Goal: Information Seeking & Learning: Learn about a topic

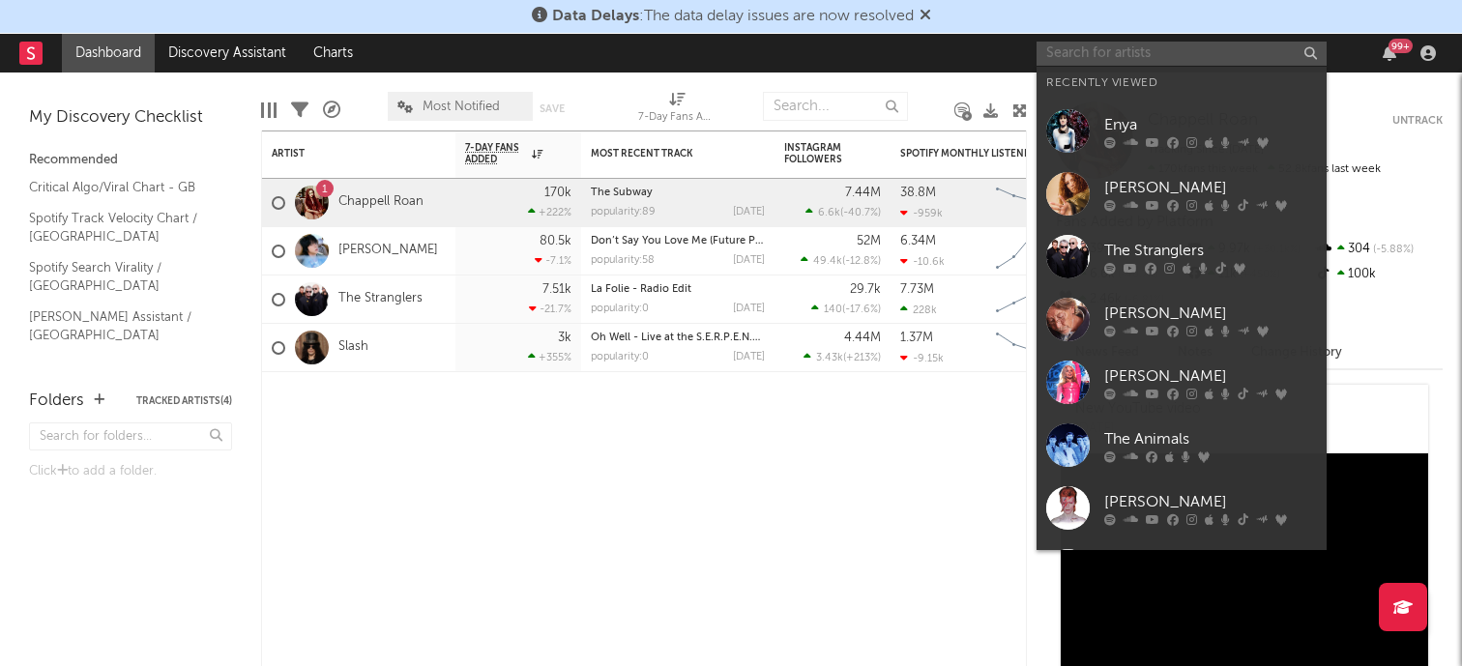
click at [1085, 60] on input "text" at bounding box center [1182, 54] width 290 height 24
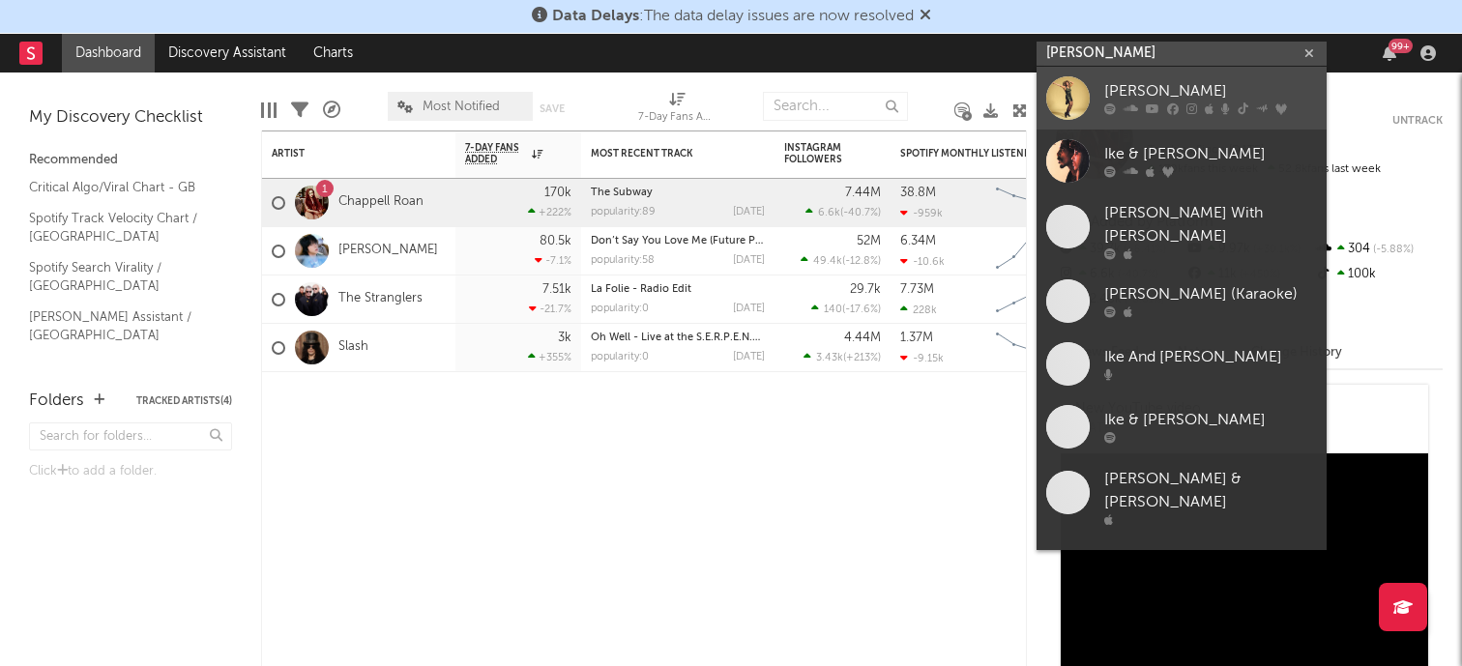
type input "[PERSON_NAME]"
click at [1101, 83] on link "[PERSON_NAME]" at bounding box center [1182, 98] width 290 height 63
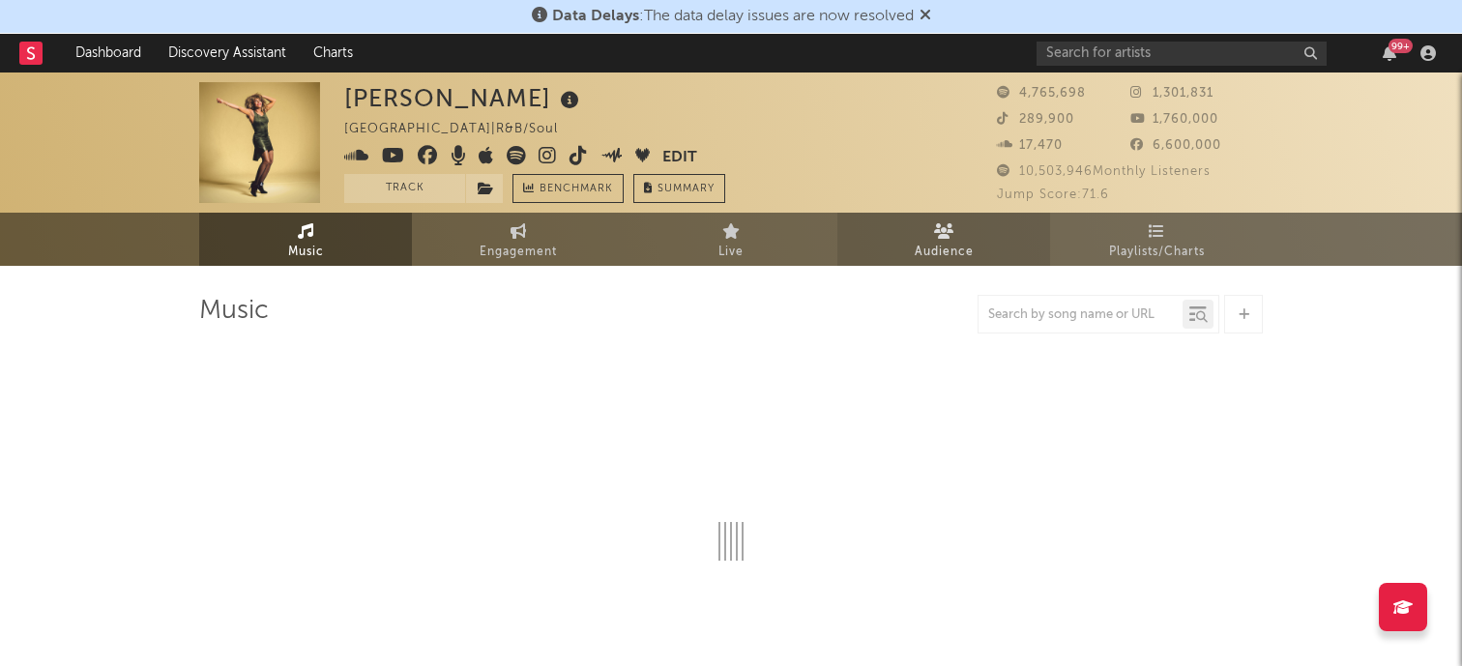
select select "6m"
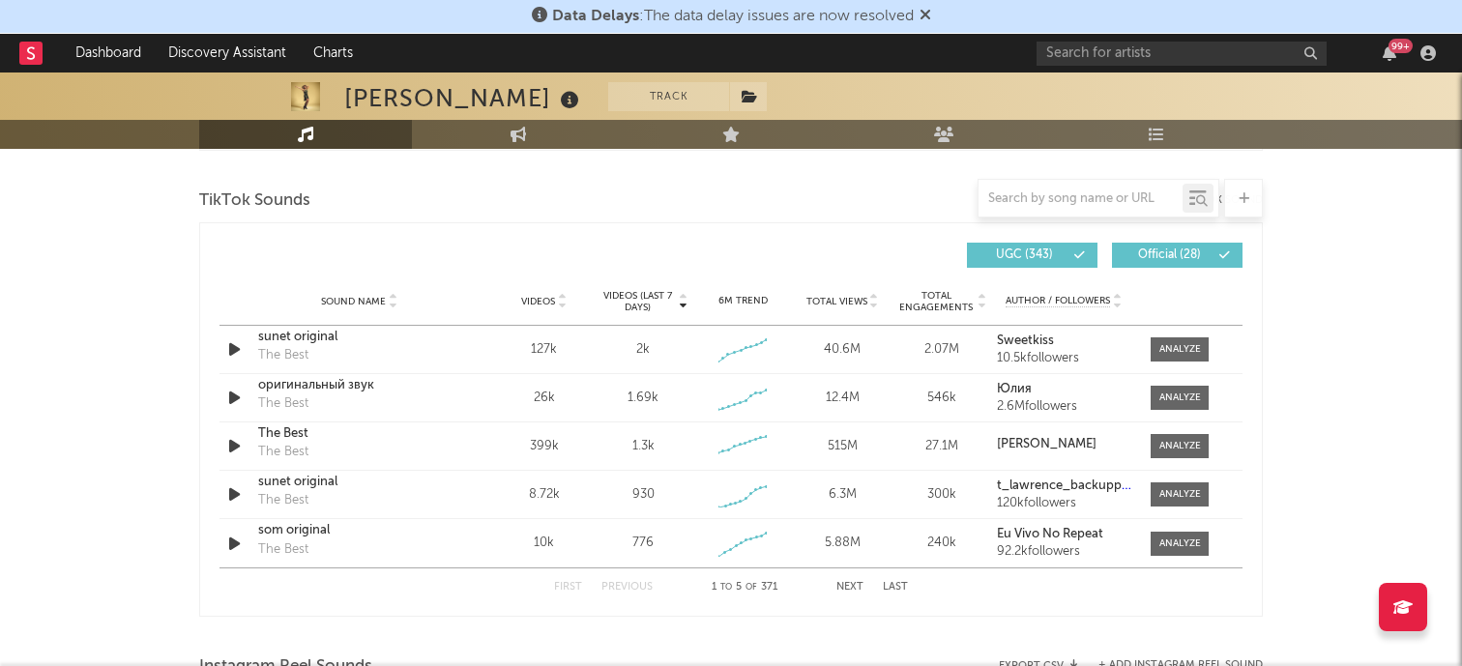
scroll to position [1304, 0]
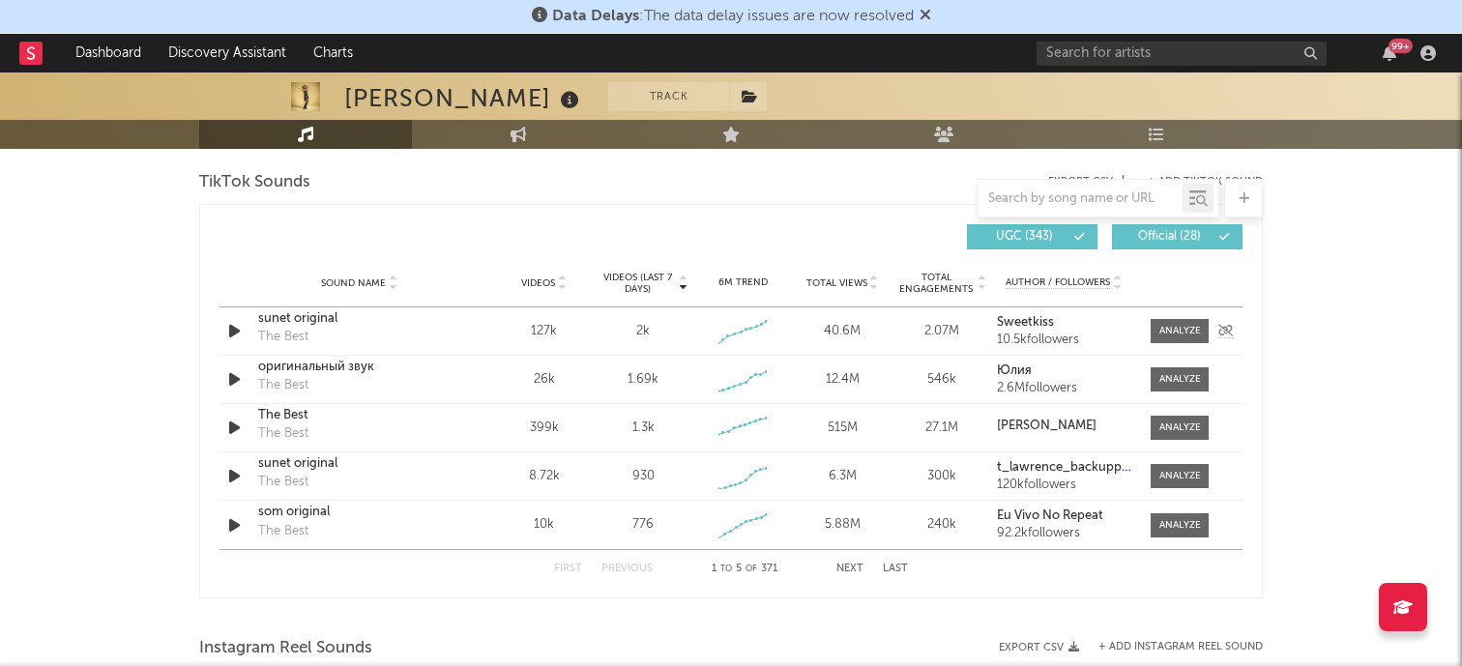
click at [386, 323] on div "sunet original" at bounding box center [359, 319] width 202 height 19
click at [422, 378] on div "оригинальный звук The Best" at bounding box center [359, 380] width 202 height 44
click at [399, 378] on div "оригинальный звук The Best" at bounding box center [359, 380] width 202 height 44
click at [339, 365] on div "оригинальный звук" at bounding box center [359, 367] width 202 height 19
click at [418, 409] on div "The Best" at bounding box center [359, 415] width 202 height 19
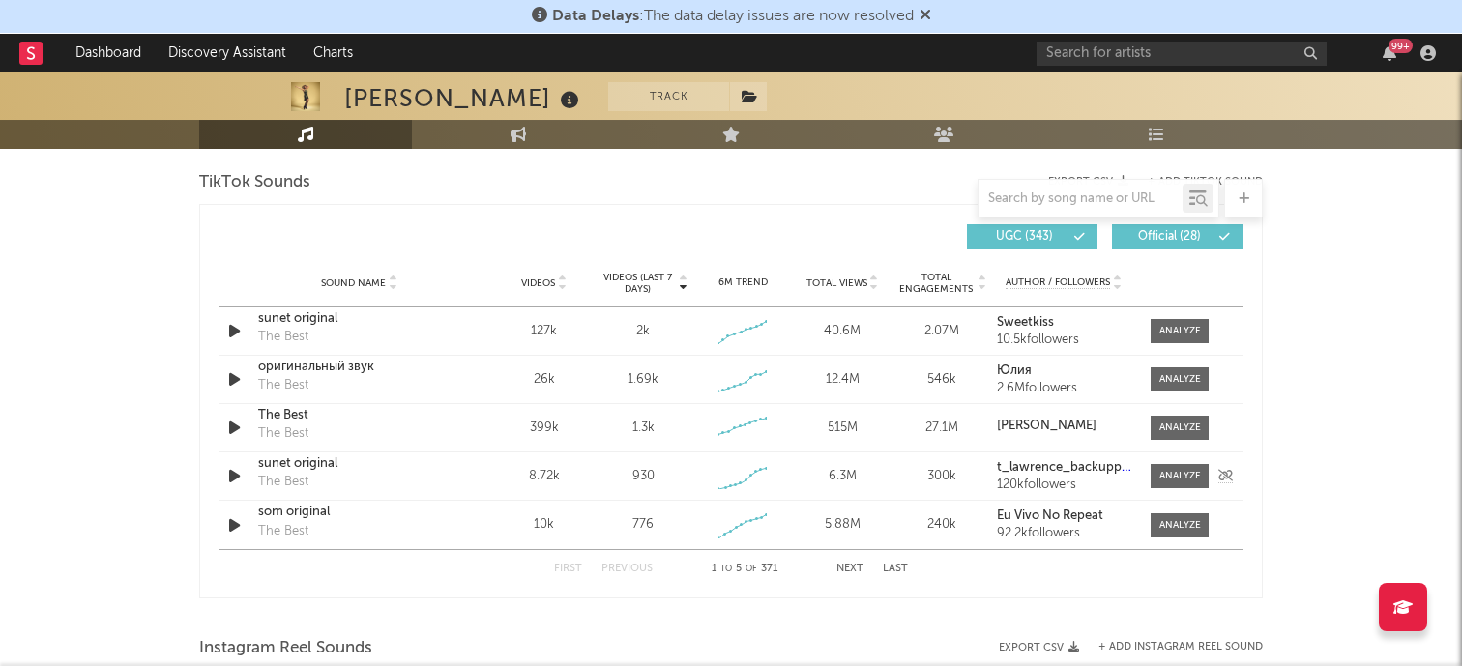
click at [422, 485] on div "sunet original The Best" at bounding box center [359, 477] width 202 height 44
click at [379, 472] on div "sunet original" at bounding box center [359, 464] width 202 height 19
click at [365, 513] on div "som original" at bounding box center [359, 512] width 202 height 19
click at [431, 512] on div "som original" at bounding box center [359, 512] width 202 height 19
click at [854, 566] on button "Next" at bounding box center [850, 569] width 27 height 11
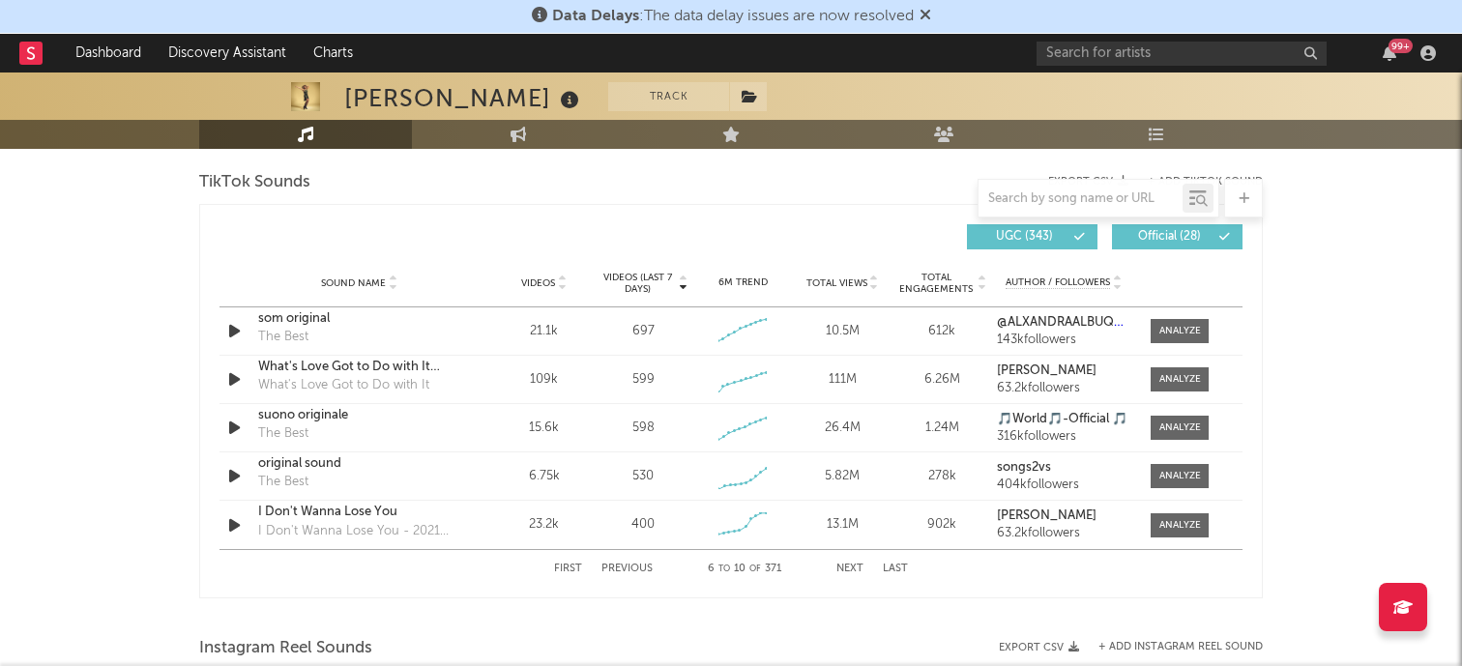
click at [848, 612] on div at bounding box center [731, 618] width 1064 height 29
click at [374, 323] on div "som original" at bounding box center [359, 319] width 202 height 19
click at [453, 382] on div "What's Love Got to Do with It (2015 Remaster) What's Love Got to Do with It" at bounding box center [359, 380] width 202 height 44
click at [459, 369] on div "What's Love Got to Do with It (2015 Remaster)" at bounding box center [359, 367] width 202 height 19
click at [384, 433] on div "suono originale The Best" at bounding box center [359, 428] width 202 height 44
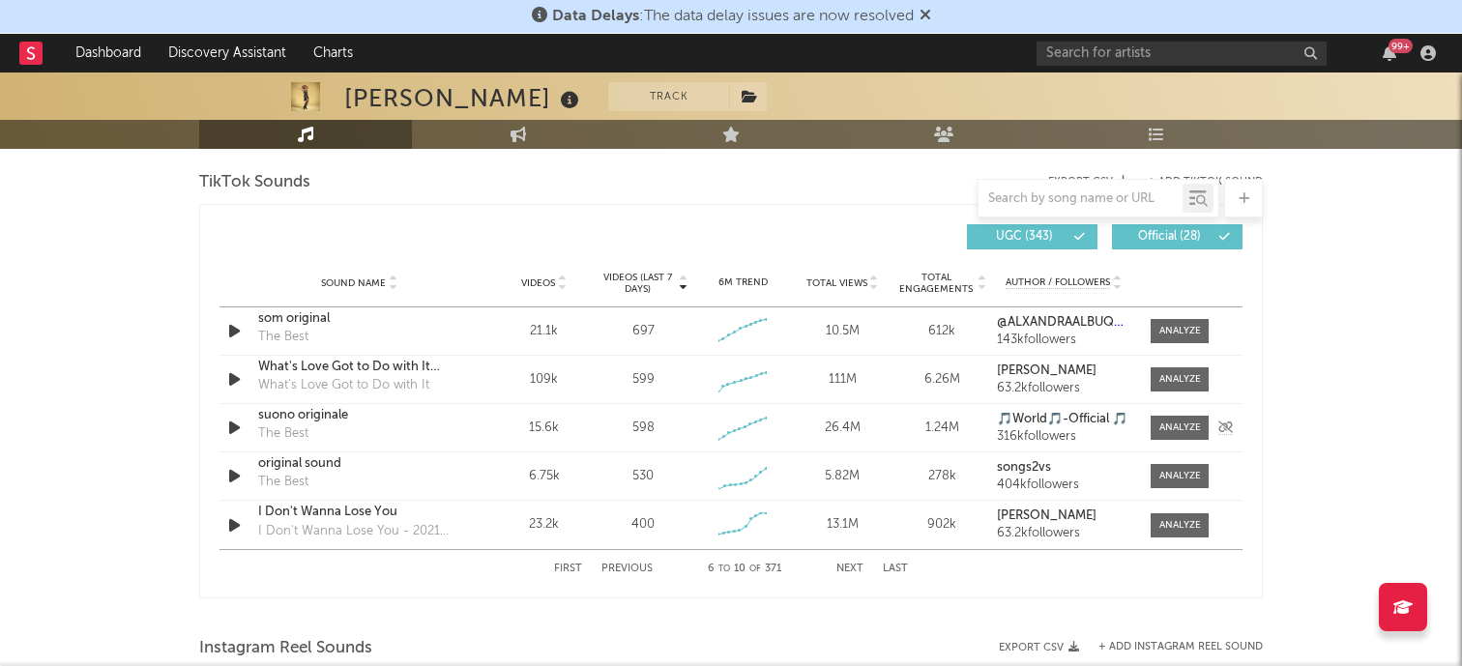
click at [332, 426] on div "suono originale The Best" at bounding box center [359, 428] width 202 height 44
click at [280, 416] on div "suono originale" at bounding box center [359, 415] width 202 height 19
